Goal: Use online tool/utility: Utilize a website feature to perform a specific function

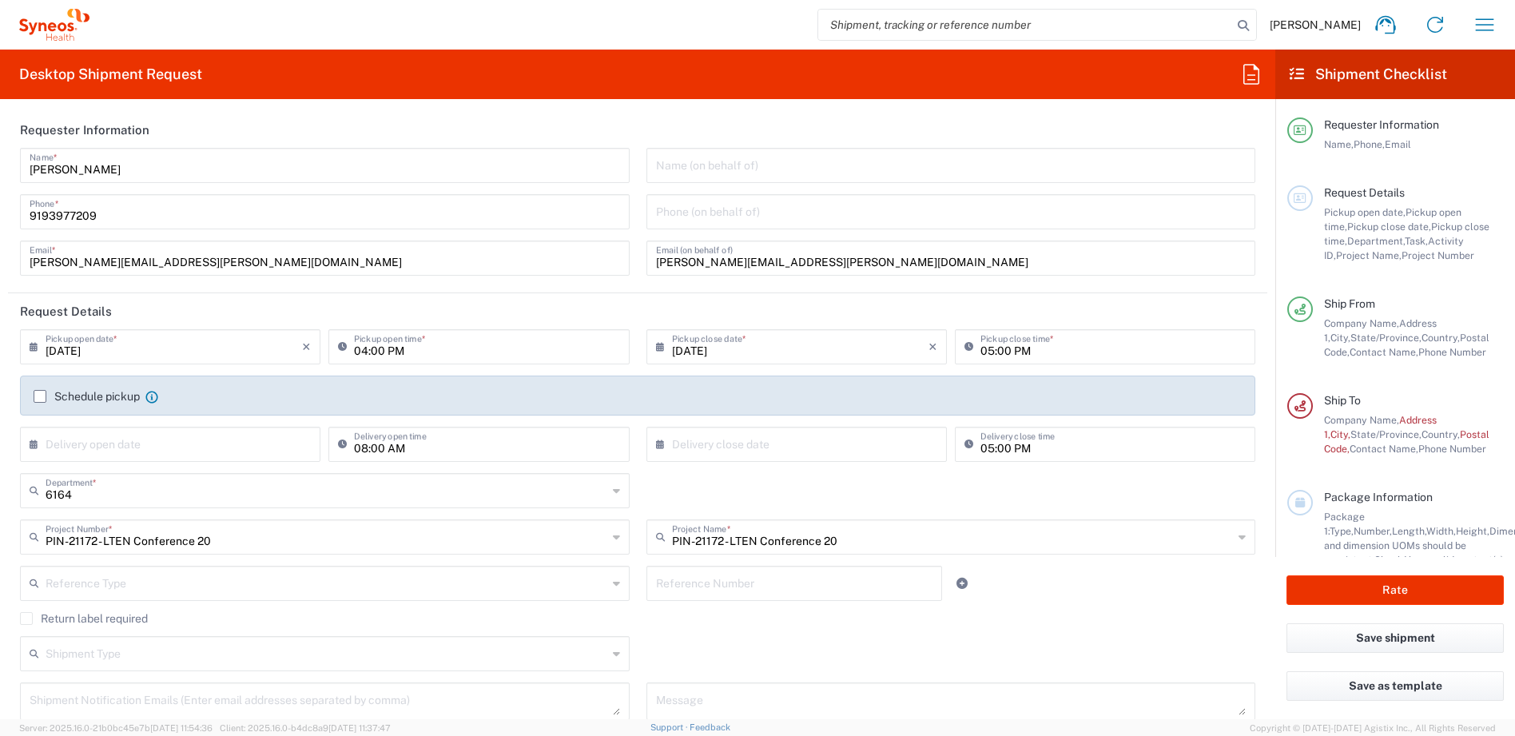
click at [44, 21] on icon at bounding box center [54, 25] width 70 height 32
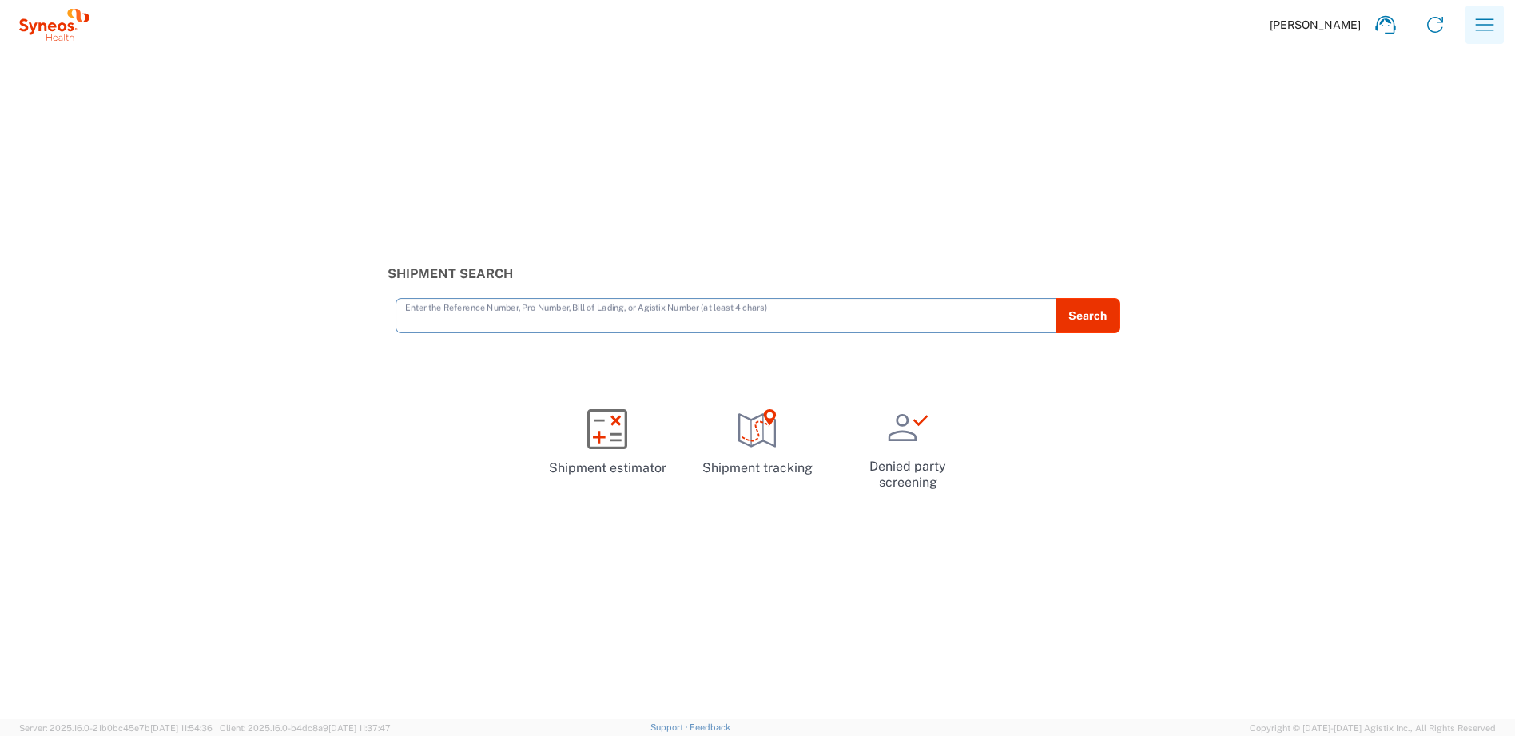
click at [1481, 18] on icon "button" at bounding box center [1485, 25] width 26 height 26
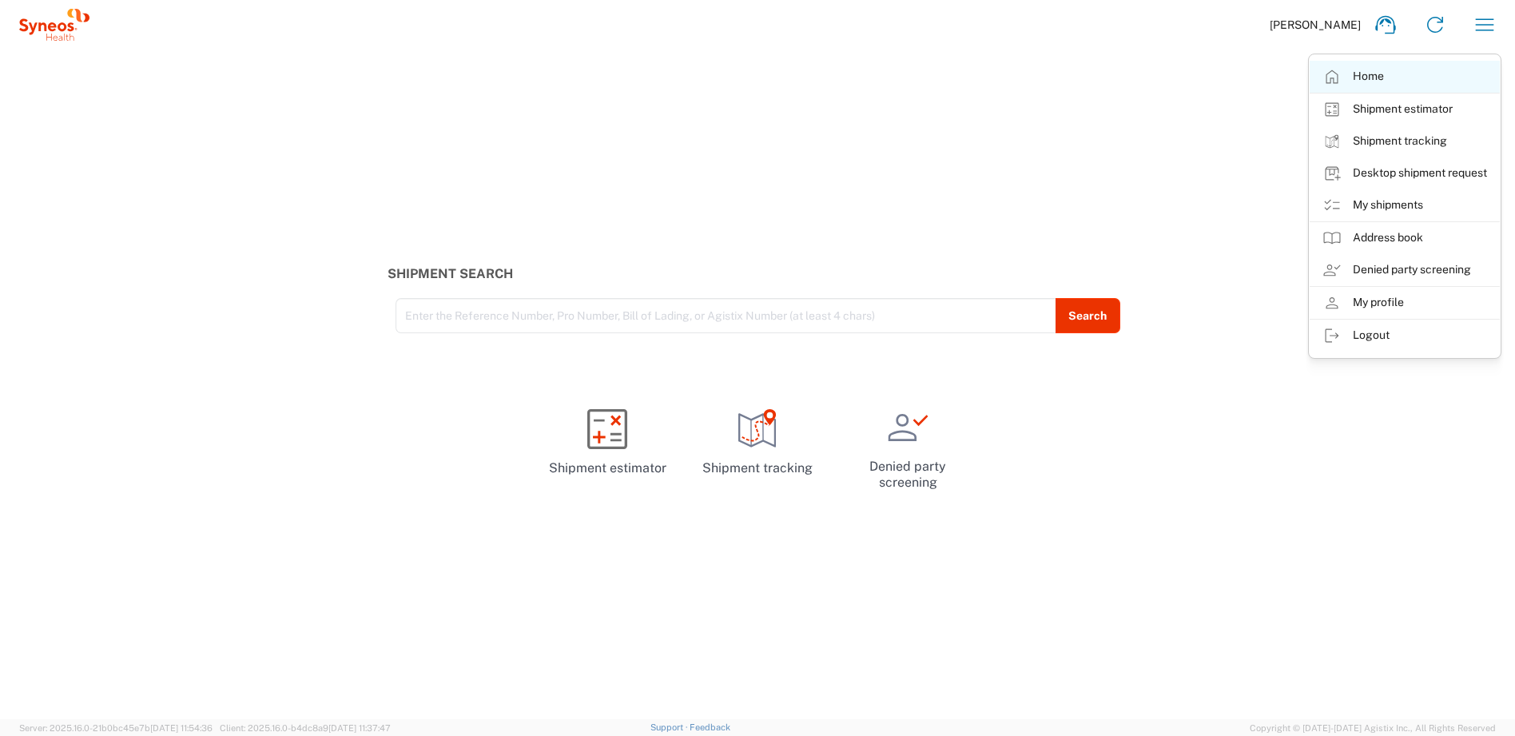
click at [1367, 77] on link "Home" at bounding box center [1405, 77] width 190 height 32
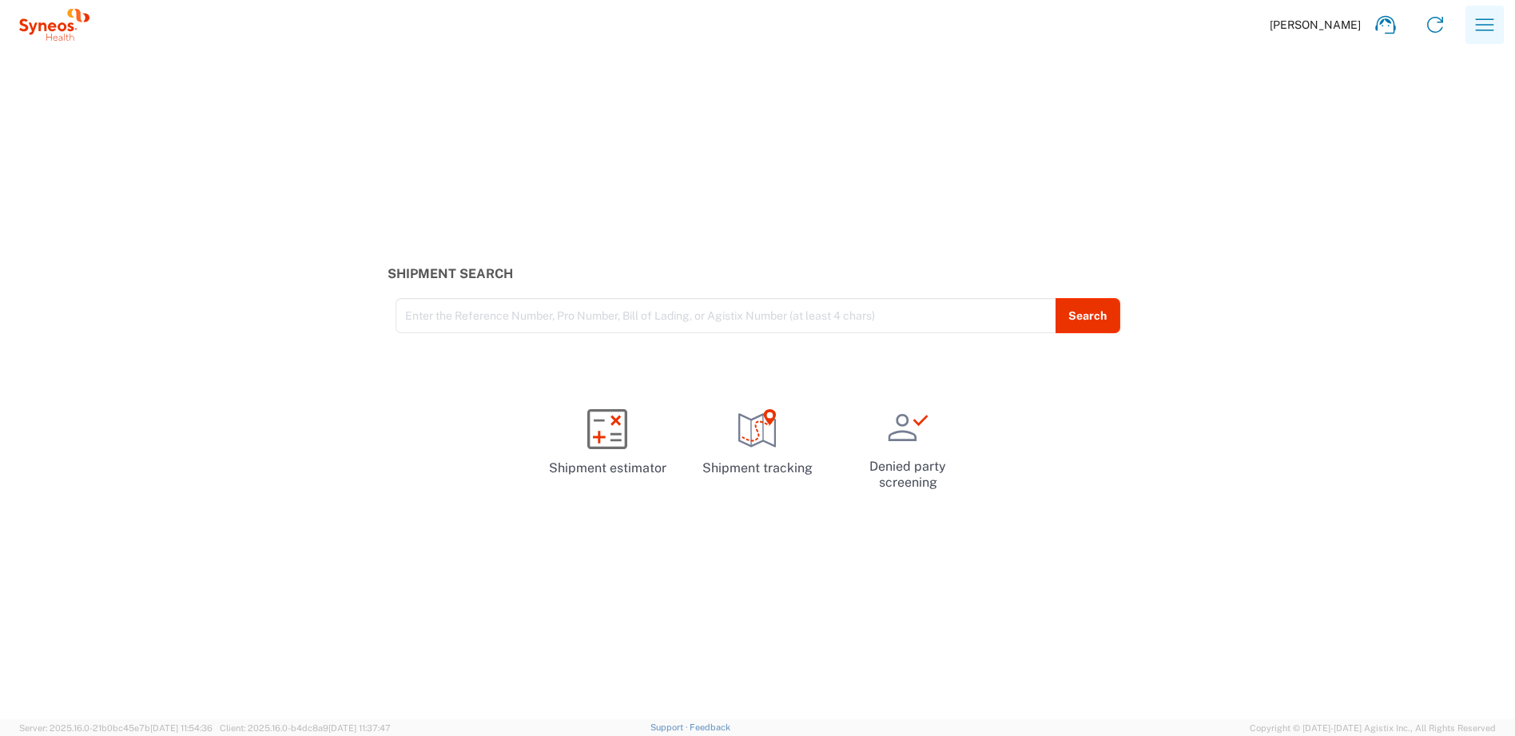
click at [1485, 28] on icon "button" at bounding box center [1485, 25] width 26 height 26
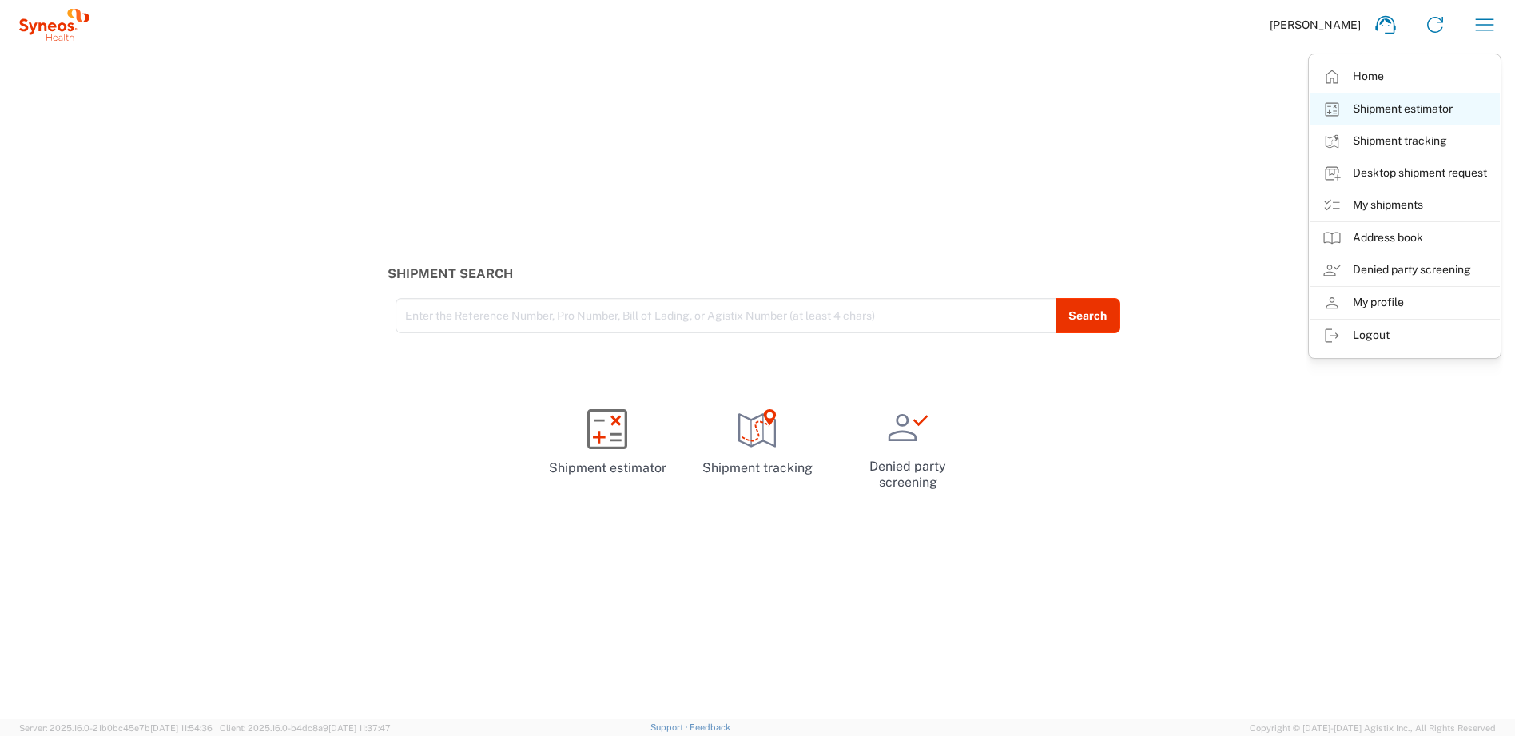
click at [1410, 104] on link "Shipment estimator" at bounding box center [1405, 109] width 190 height 32
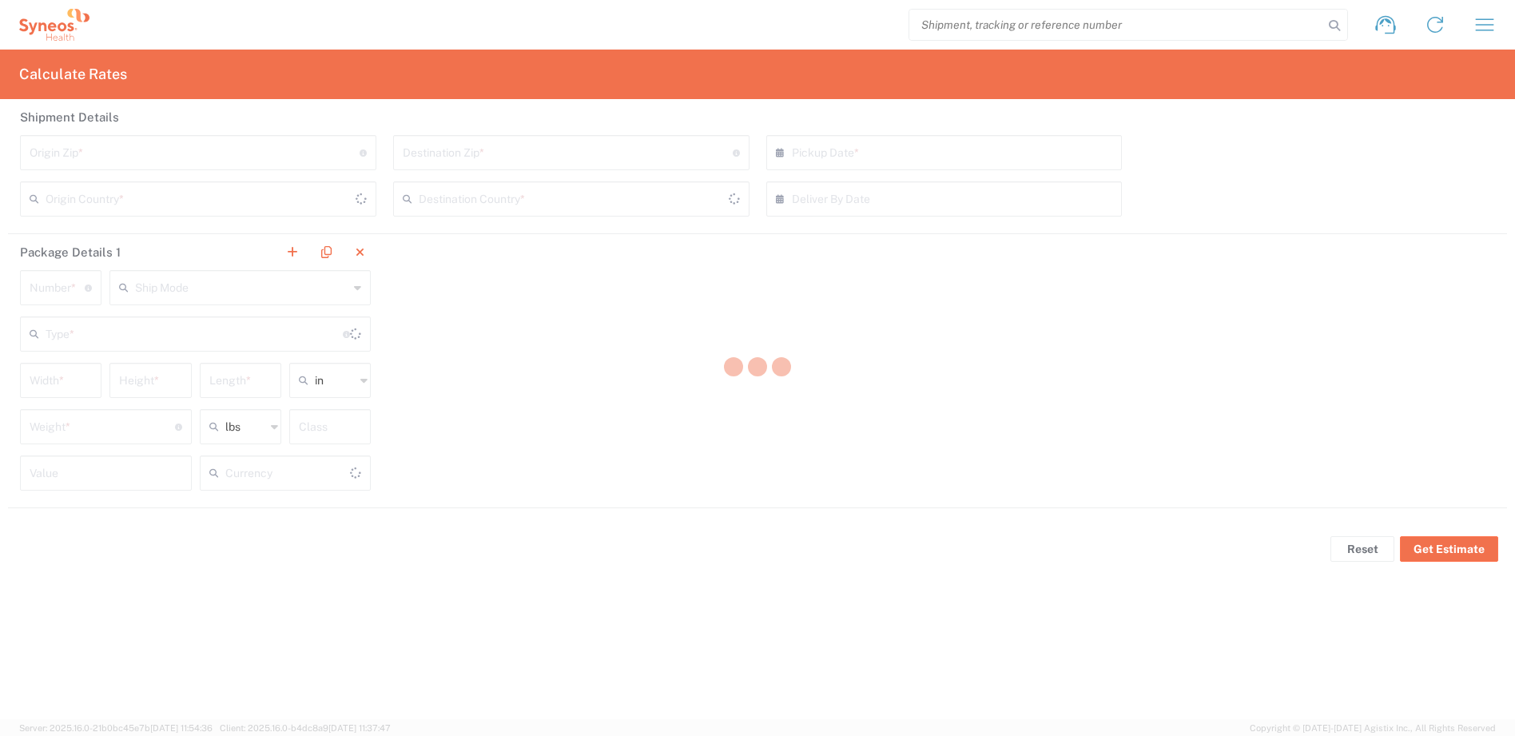
type input "[GEOGRAPHIC_DATA]"
type input "US Dollar"
type input "[GEOGRAPHIC_DATA]"
